Goal: Information Seeking & Learning: Learn about a topic

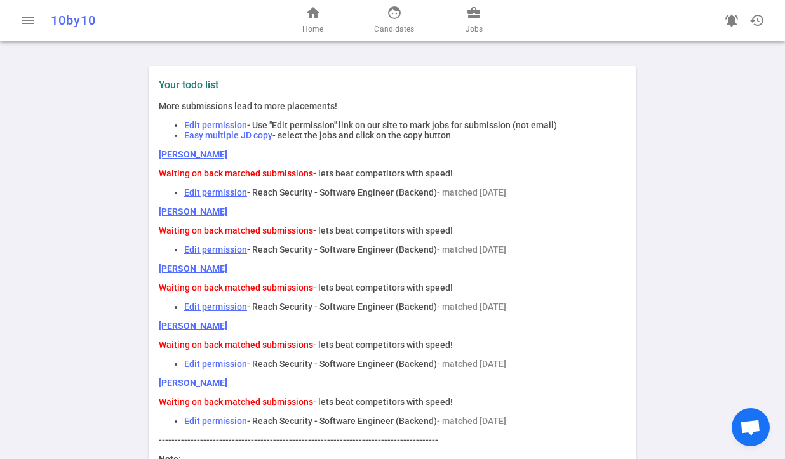
click at [484, 17] on div "home Home face Candidates business_center Jobs" at bounding box center [392, 20] width 251 height 41
click at [472, 14] on span "business_center" at bounding box center [473, 12] width 15 height 15
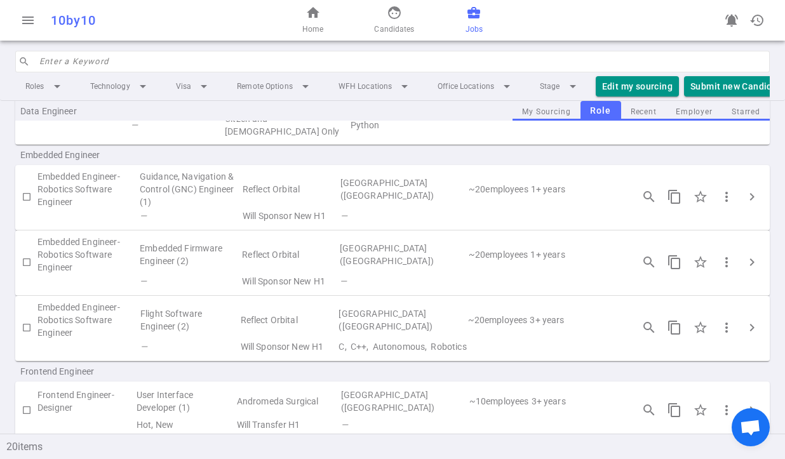
scroll to position [370, 0]
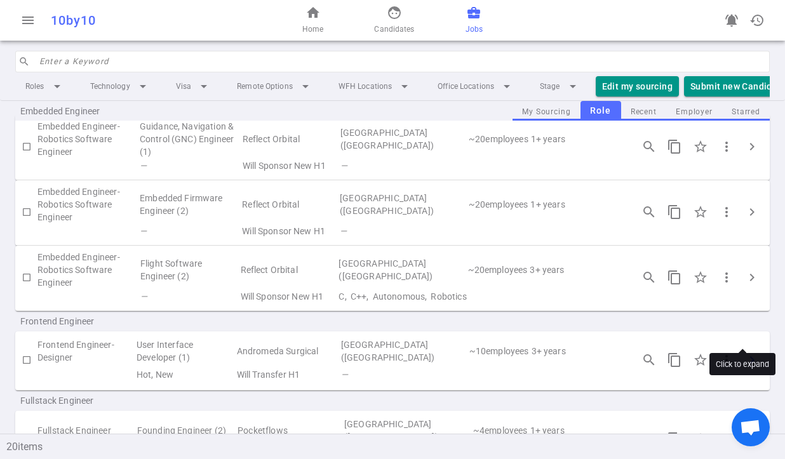
click at [744, 352] on span "chevron_right" at bounding box center [751, 359] width 15 height 15
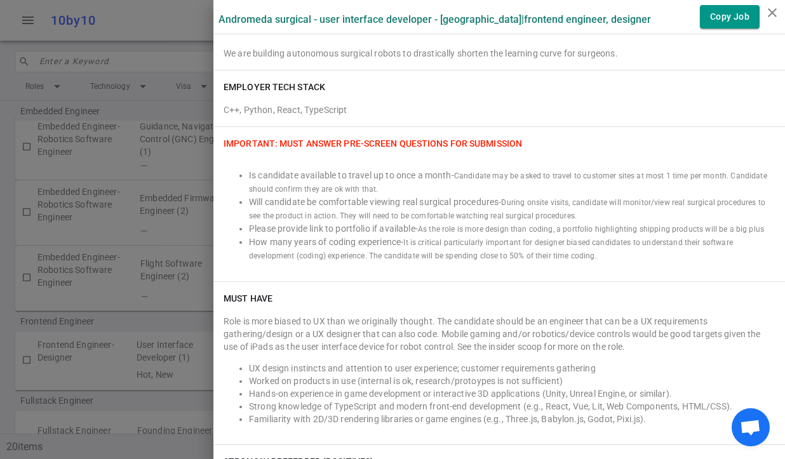
scroll to position [262, 0]
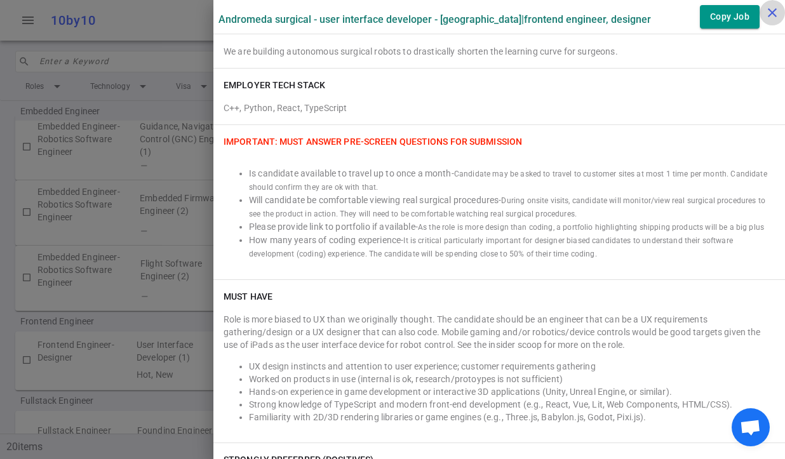
click at [764, 11] on icon "close" at bounding box center [771, 12] width 15 height 15
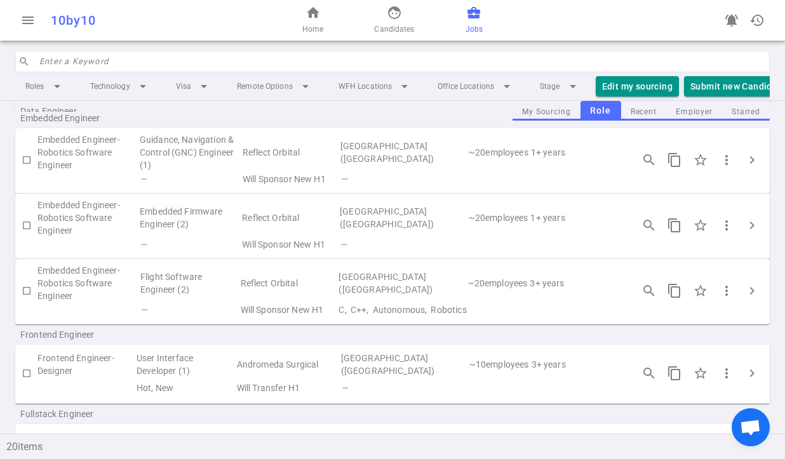
scroll to position [373, 0]
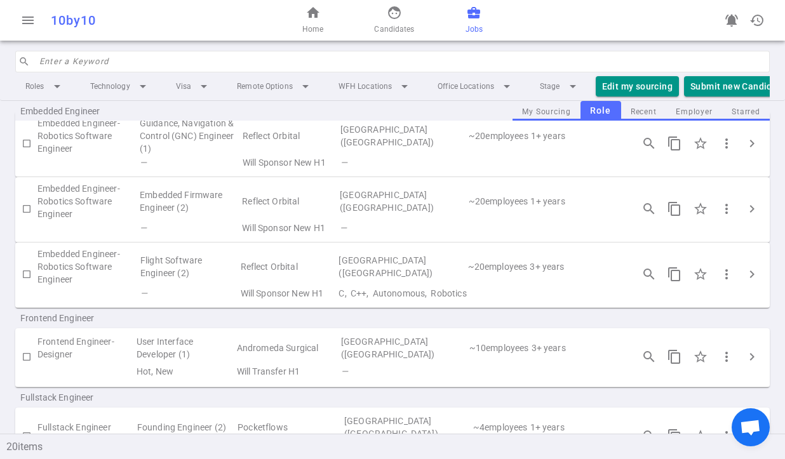
click at [60, 333] on td "Frontend Engineer-Designer" at bounding box center [86, 347] width 98 height 29
click at [367, 333] on td "[GEOGRAPHIC_DATA] ([GEOGRAPHIC_DATA])" at bounding box center [404, 347] width 128 height 29
click at [744, 349] on span "chevron_right" at bounding box center [751, 356] width 15 height 15
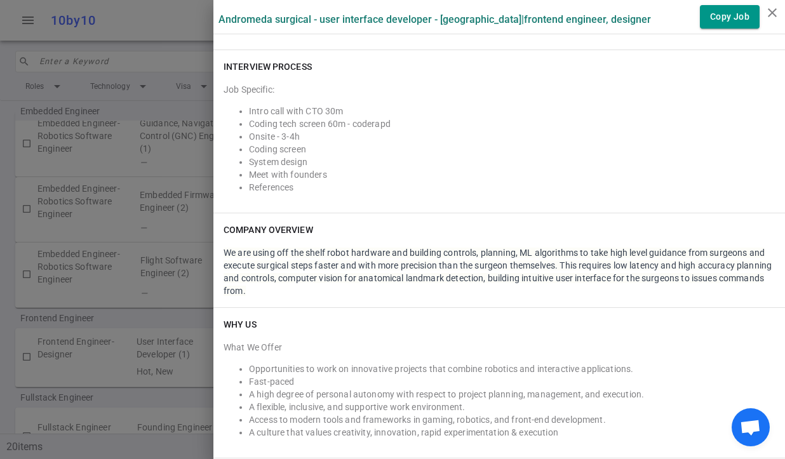
scroll to position [1989, 0]
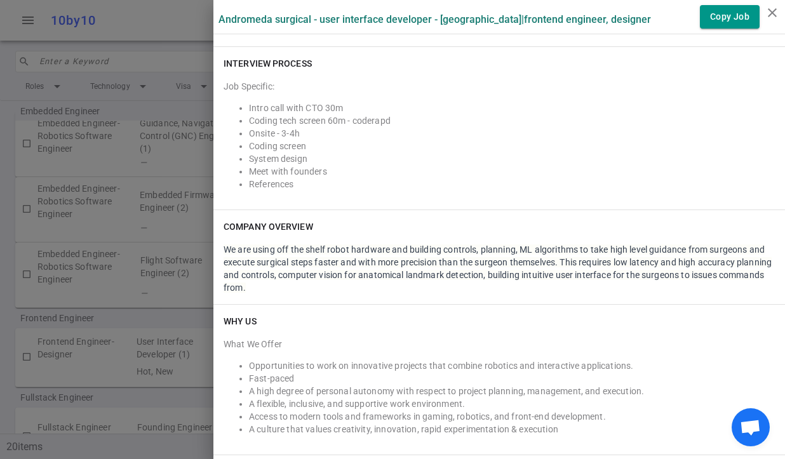
click at [490, 178] on li "References" at bounding box center [512, 184] width 526 height 13
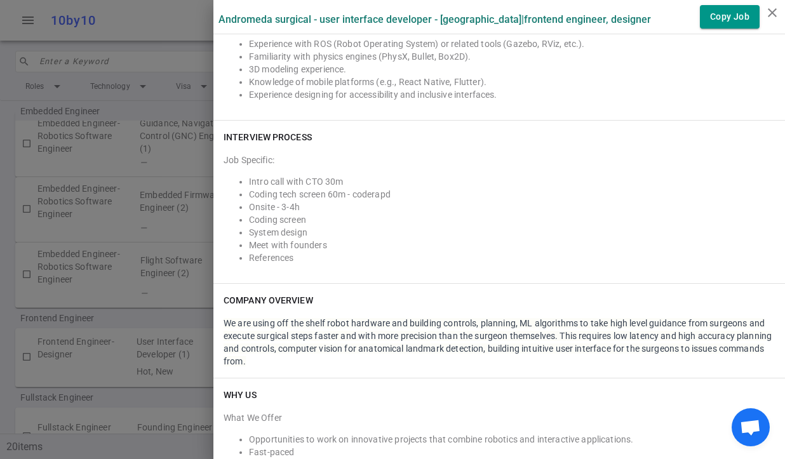
scroll to position [1621, 0]
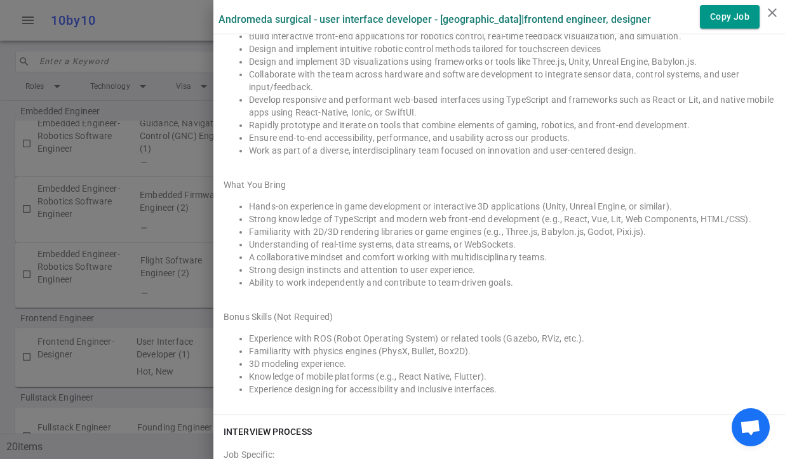
click at [126, 82] on div at bounding box center [392, 229] width 785 height 459
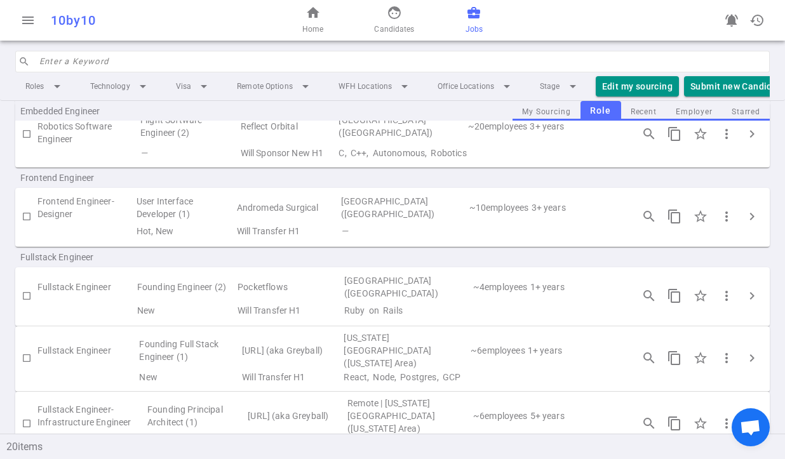
scroll to position [613, 0]
